Goal: Check status: Check status

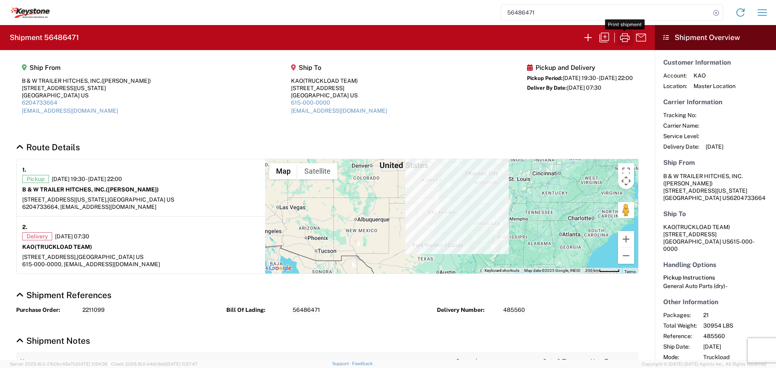
click at [621, 35] on icon "button" at bounding box center [625, 37] width 13 height 13
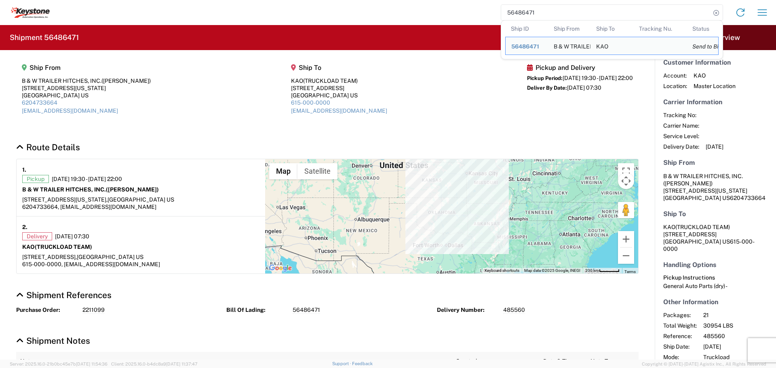
click at [611, 12] on input "56486471" at bounding box center [605, 12] width 209 height 15
click at [716, 12] on icon at bounding box center [716, 12] width 11 height 11
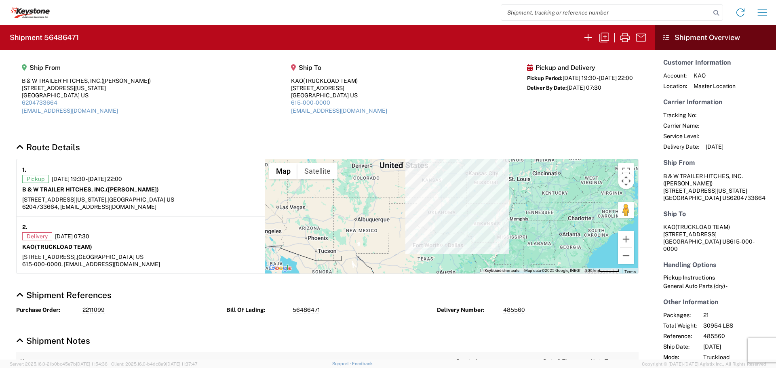
click at [573, 11] on input "search" at bounding box center [605, 12] width 209 height 15
type input "56455687"
click at [717, 12] on icon at bounding box center [716, 12] width 11 height 11
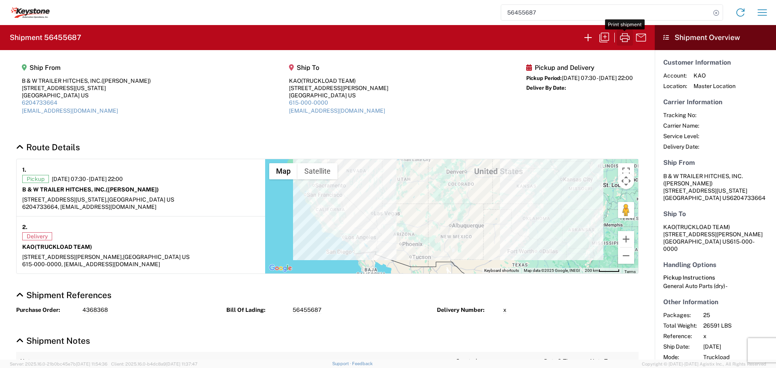
click at [623, 37] on icon "button" at bounding box center [625, 37] width 13 height 13
click at [718, 11] on icon at bounding box center [716, 12] width 11 height 11
click at [572, 13] on input "search" at bounding box center [605, 12] width 209 height 15
type input "56486906"
click at [714, 13] on icon at bounding box center [716, 12] width 11 height 11
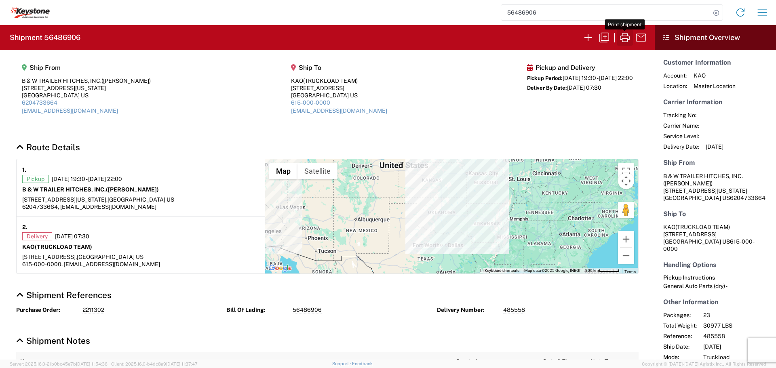
click at [626, 35] on icon "button" at bounding box center [625, 37] width 13 height 13
click at [627, 38] on icon "button" at bounding box center [625, 37] width 13 height 13
click at [623, 34] on icon "button" at bounding box center [625, 37] width 10 height 9
click at [715, 12] on icon at bounding box center [716, 12] width 11 height 11
click at [607, 15] on input "search" at bounding box center [605, 12] width 209 height 15
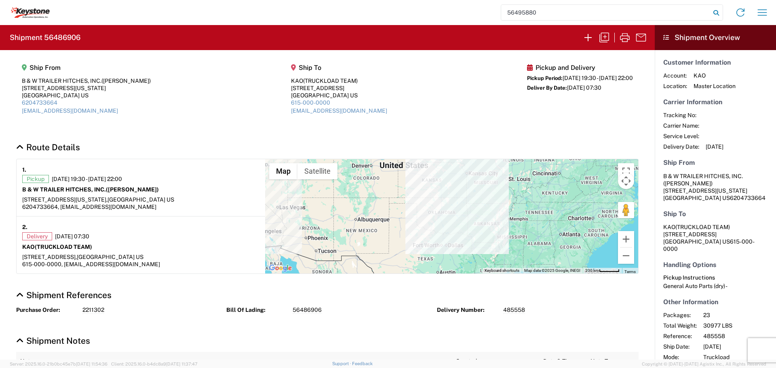
type input "56495880"
click at [716, 13] on icon at bounding box center [716, 12] width 11 height 11
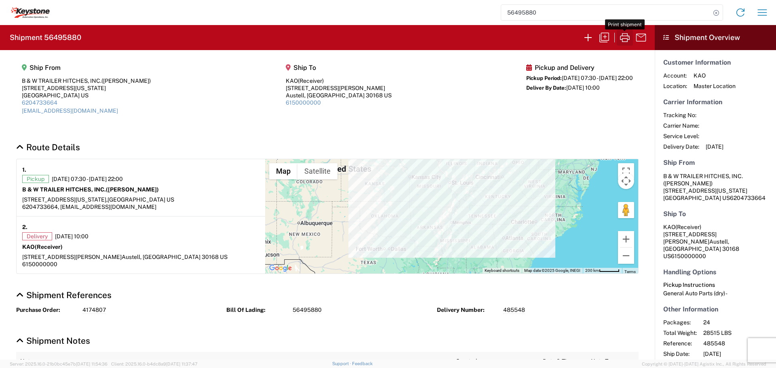
click at [625, 36] on icon "button" at bounding box center [625, 37] width 13 height 13
click at [717, 11] on icon at bounding box center [716, 12] width 11 height 11
click at [625, 15] on input "search" at bounding box center [605, 12] width 209 height 15
type input "56486587"
click at [718, 13] on icon at bounding box center [716, 12] width 11 height 11
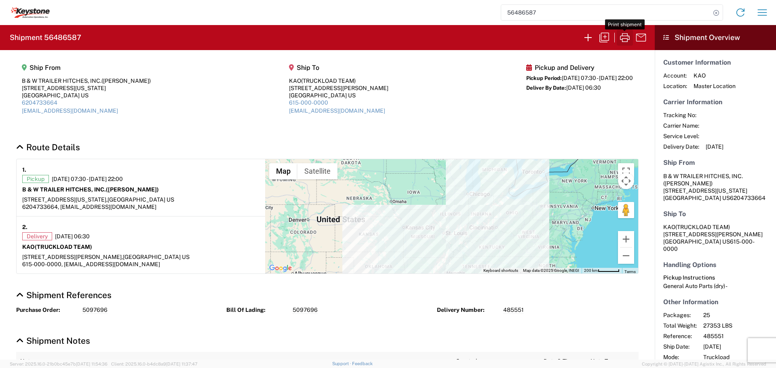
click at [622, 37] on icon "button" at bounding box center [625, 37] width 13 height 13
